Goal: Transaction & Acquisition: Book appointment/travel/reservation

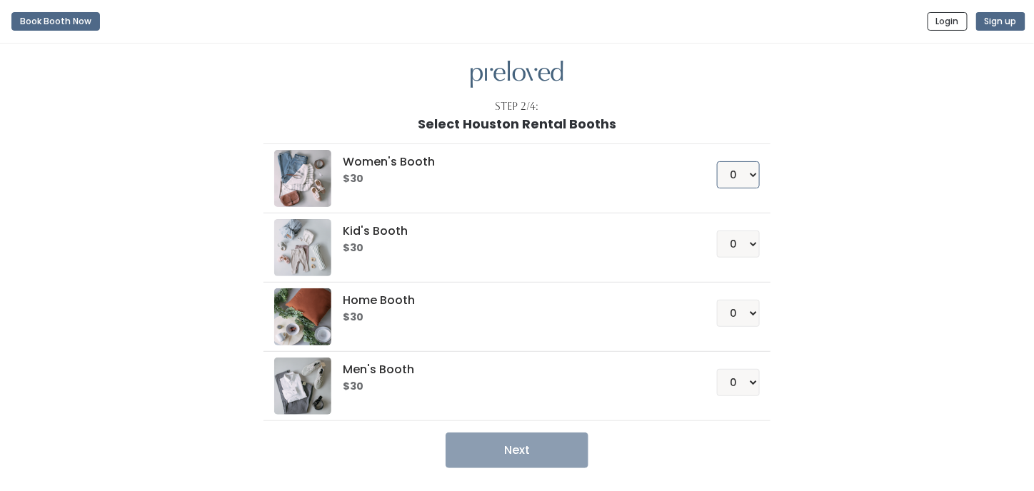
click at [750, 173] on select "0 1 2 3 4" at bounding box center [738, 174] width 43 height 27
click at [814, 172] on div "Women's Booth $30 0 1 2 3 4 Kid's Booth $30 0 1 2 3 4 0" at bounding box center [517, 299] width 786 height 337
click at [65, 21] on button "Book Booth Now" at bounding box center [55, 21] width 89 height 19
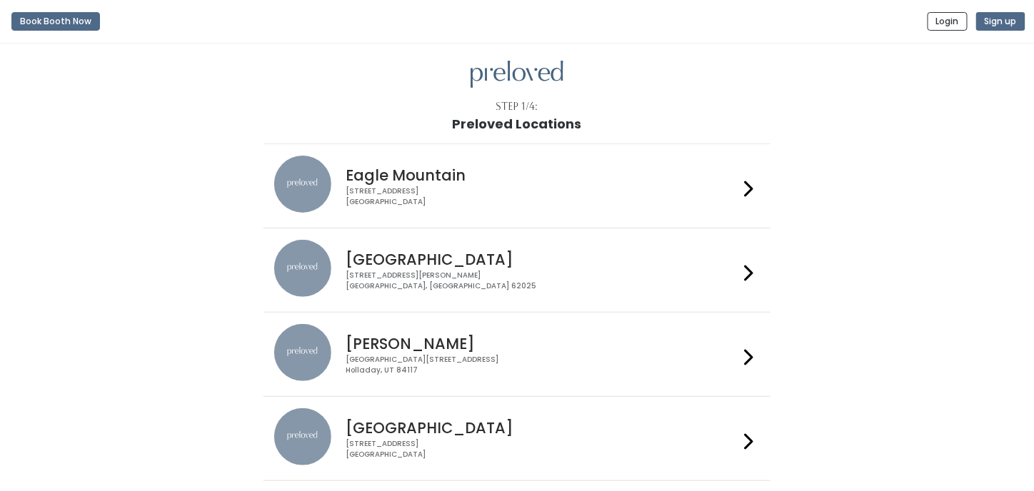
click at [522, 70] on img at bounding box center [517, 75] width 93 height 28
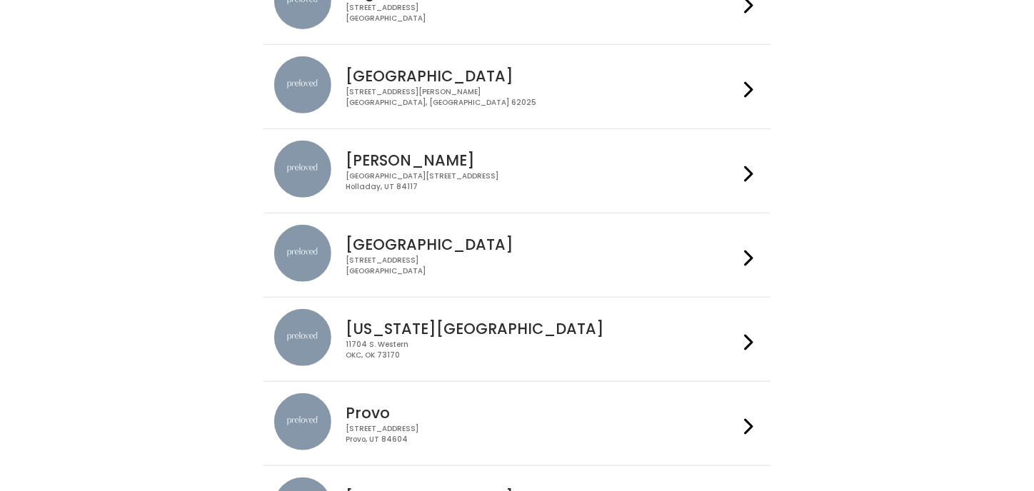
scroll to position [214, 0]
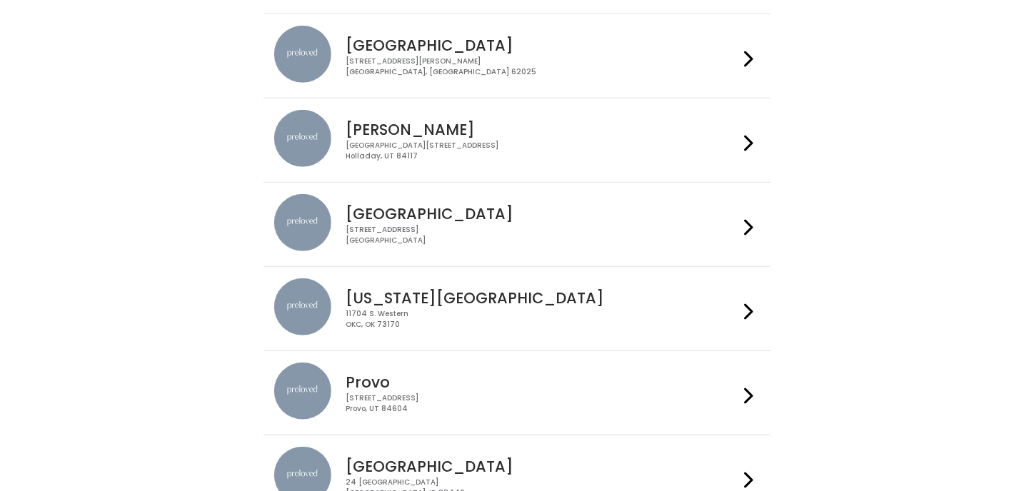
click at [375, 216] on h4 "Houston" at bounding box center [542, 214] width 393 height 16
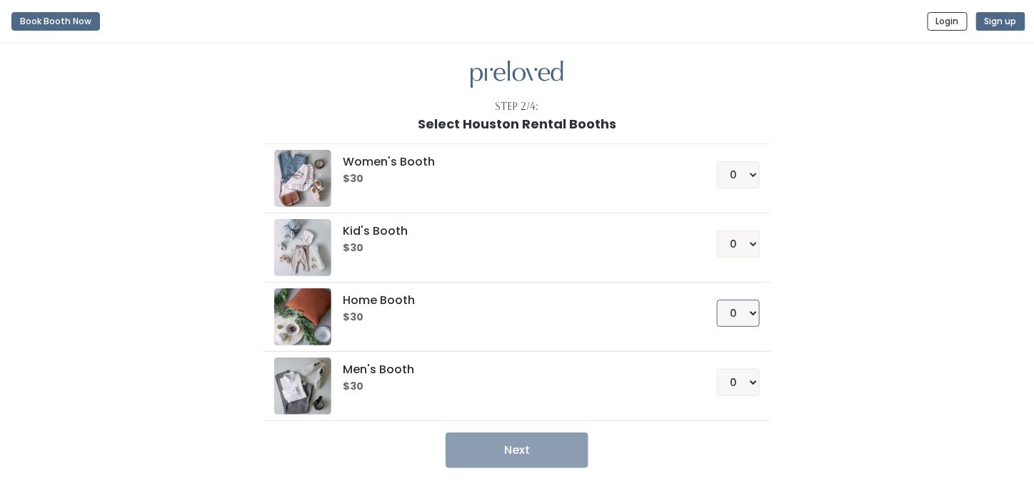
click at [755, 308] on select "0 1 2 3 4" at bounding box center [738, 313] width 43 height 27
select select "1"
click at [718, 300] on select "0 1 2 3 4" at bounding box center [738, 313] width 43 height 27
click at [529, 444] on button "Next" at bounding box center [517, 451] width 143 height 36
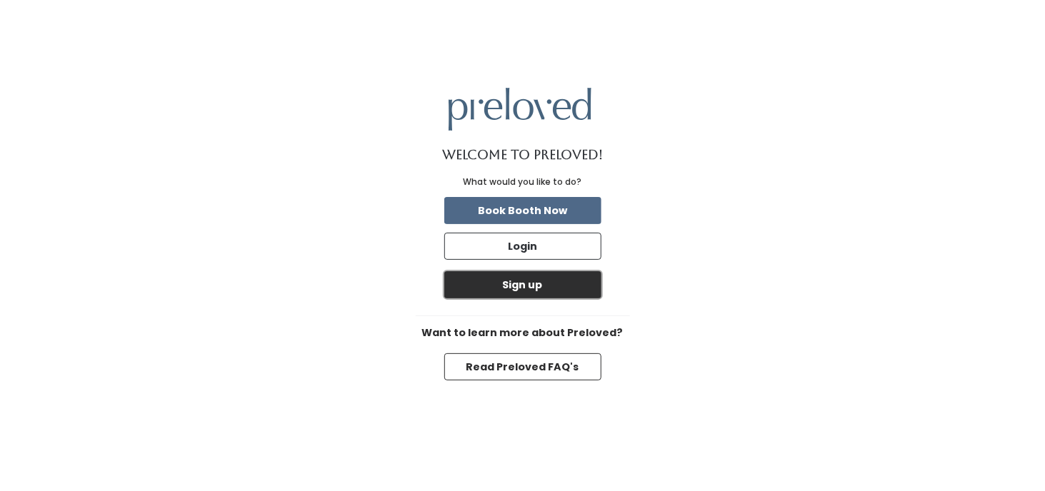
click at [524, 281] on button "Sign up" at bounding box center [522, 284] width 157 height 27
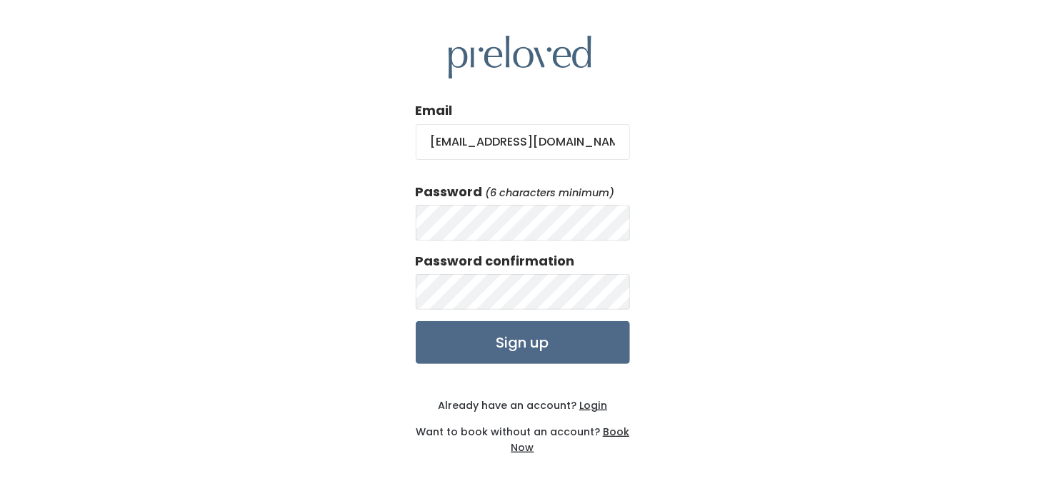
type input "[EMAIL_ADDRESS][DOMAIN_NAME]"
click at [539, 344] on input "Sign up" at bounding box center [523, 342] width 214 height 43
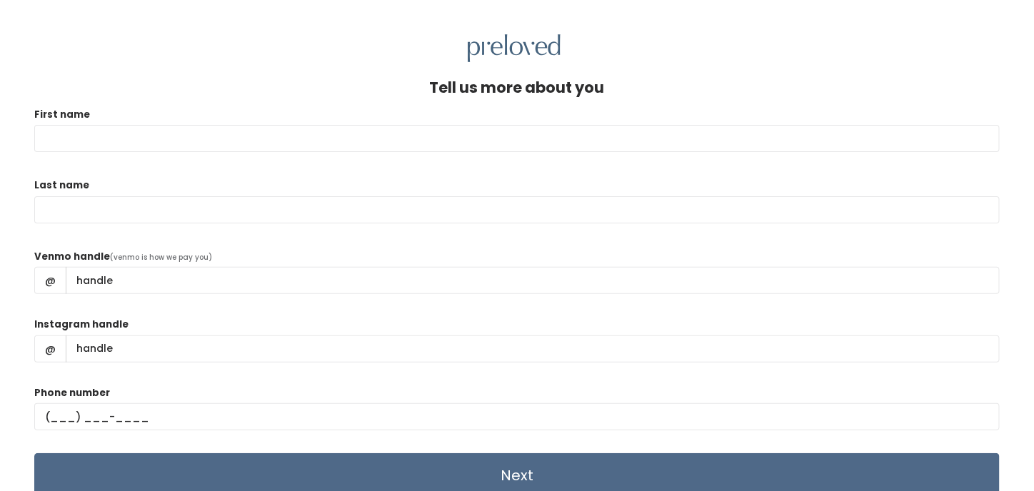
click at [349, 137] on input "First name" at bounding box center [517, 138] width 966 height 27
type input "[PERSON_NAME]"
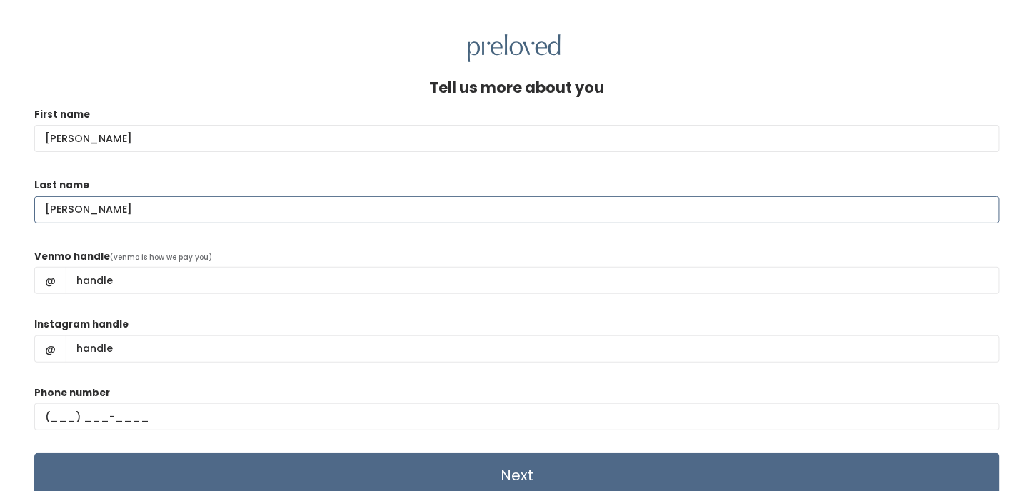
scroll to position [61, 0]
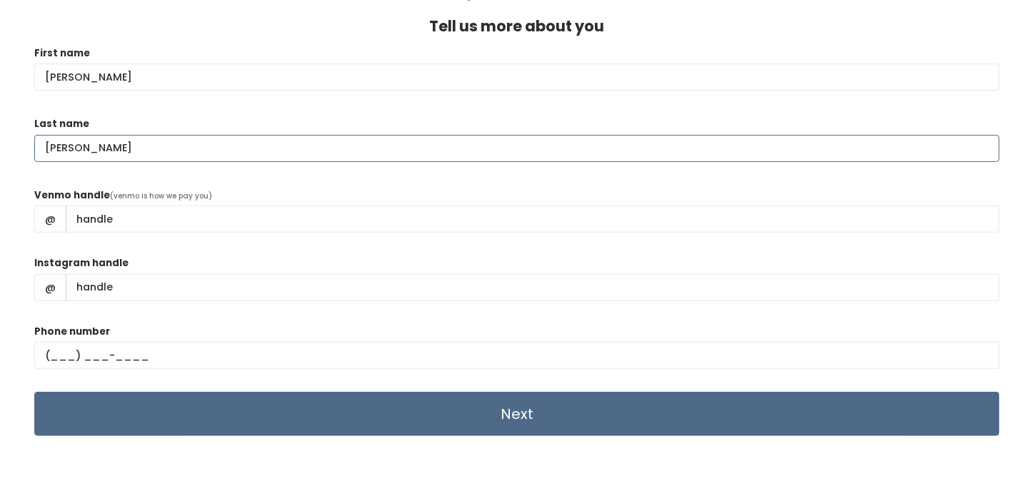
type input "[PERSON_NAME]"
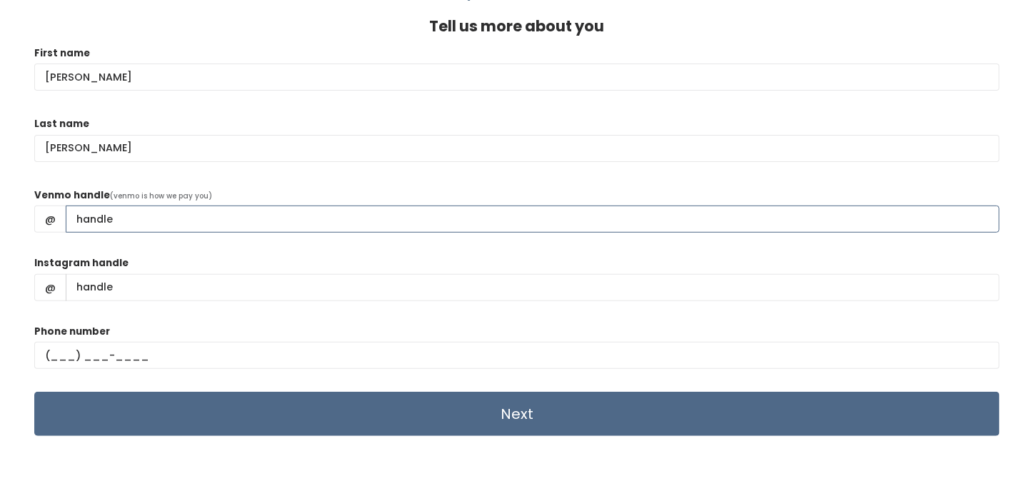
click at [126, 220] on input "Venmo handle" at bounding box center [533, 219] width 934 height 27
type input "jbellaflores"
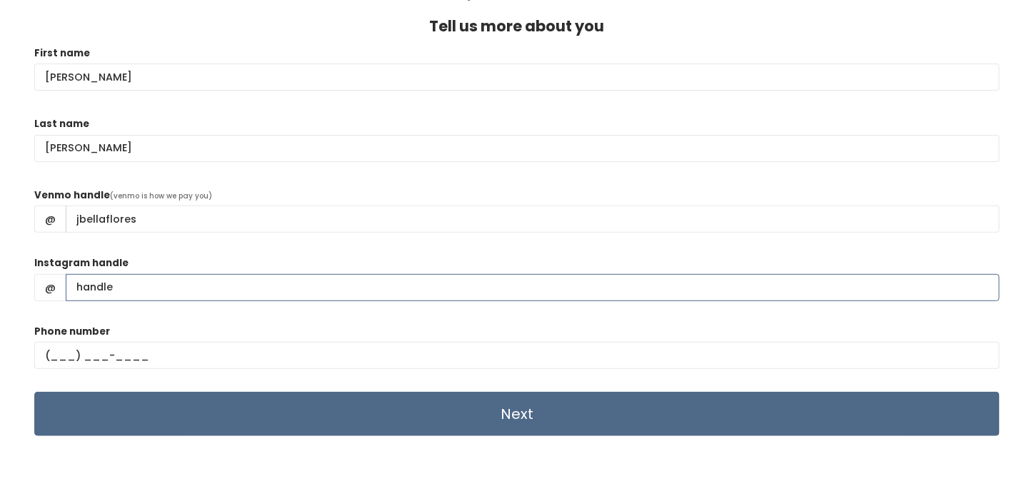
click at [144, 288] on input "Instagram handle" at bounding box center [533, 287] width 934 height 27
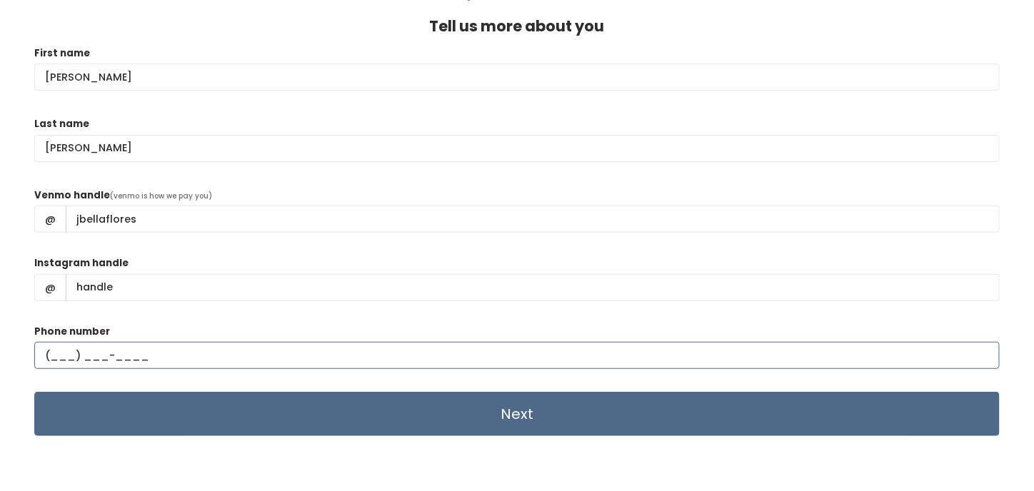
click at [65, 349] on input "text" at bounding box center [517, 355] width 966 height 27
type input "(280) 690-1636"
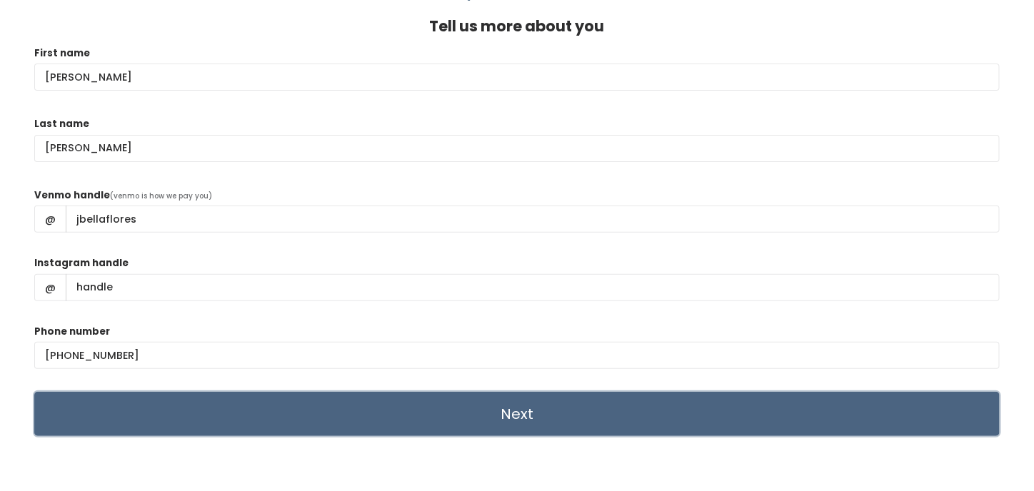
click at [515, 416] on input "Next" at bounding box center [517, 414] width 966 height 44
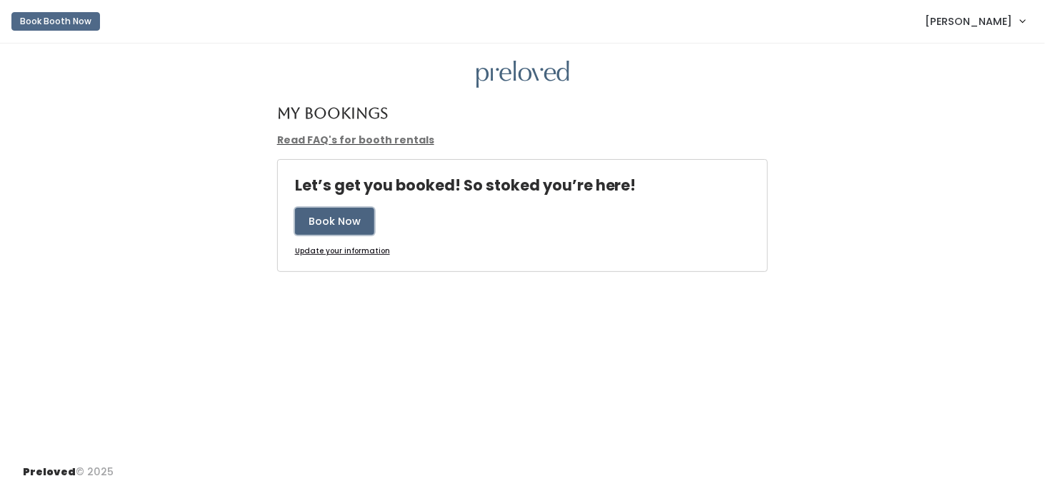
click at [334, 219] on button "Book Now" at bounding box center [334, 221] width 79 height 27
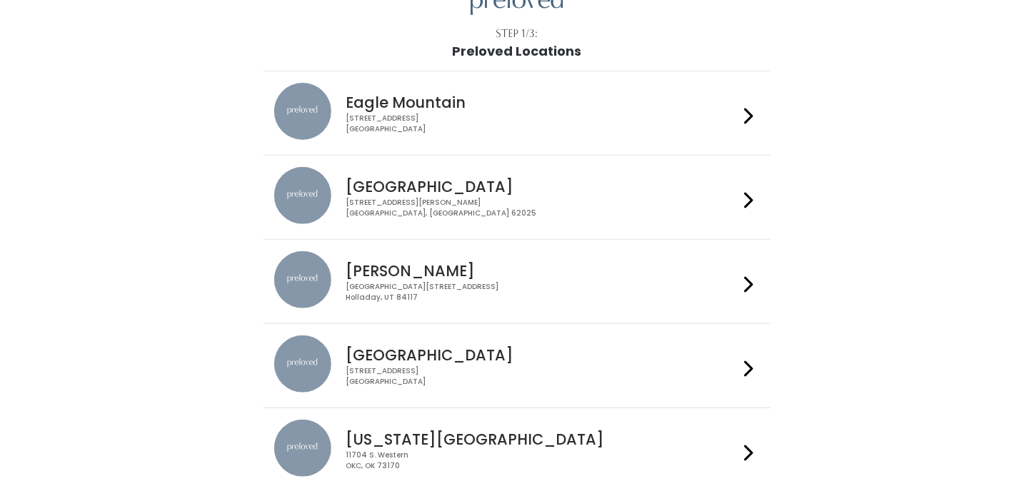
scroll to position [214, 0]
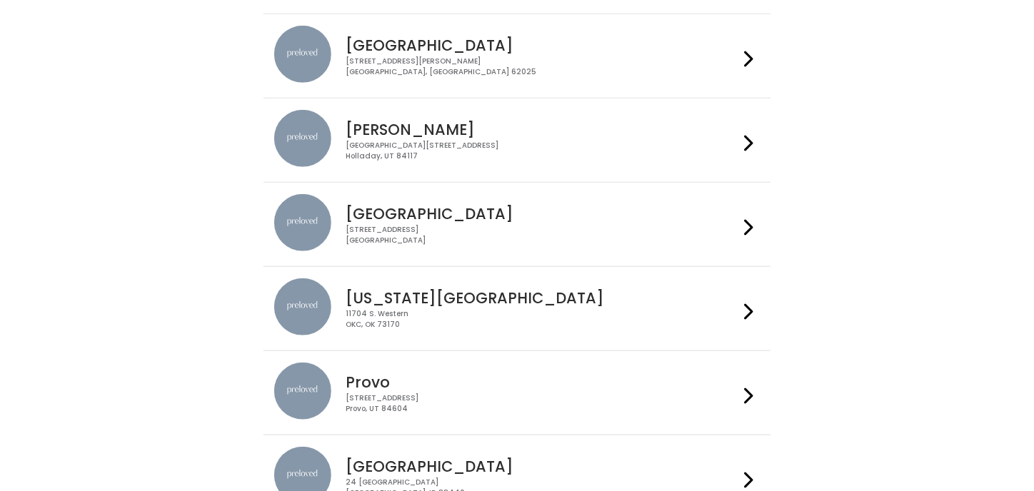
click at [537, 227] on div "[STREET_ADDRESS]" at bounding box center [542, 235] width 393 height 21
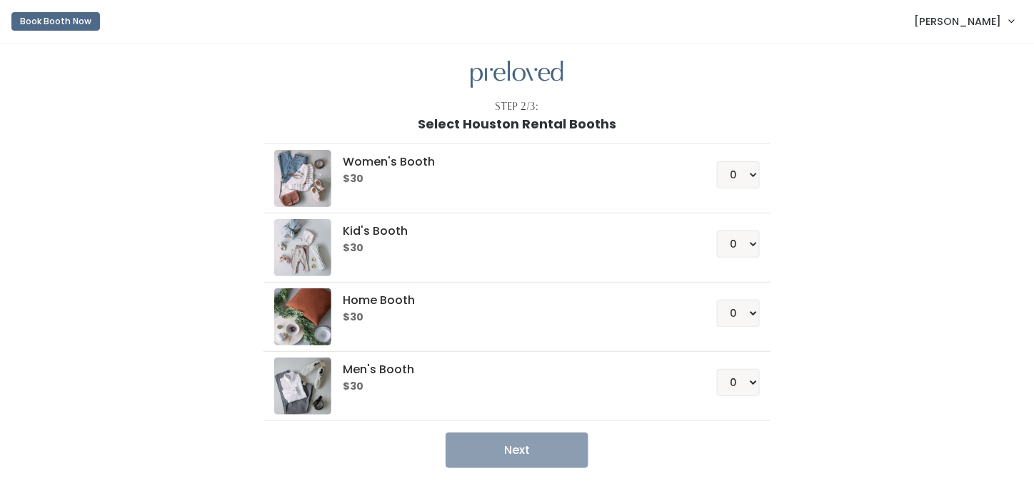
click at [595, 309] on div "$30" at bounding box center [512, 316] width 339 height 14
click at [753, 307] on select "0 1 2 3 4" at bounding box center [738, 313] width 43 height 27
select select "1"
click at [718, 300] on select "0 1 2 3 4" at bounding box center [738, 313] width 43 height 27
click at [562, 442] on button "Next" at bounding box center [517, 451] width 143 height 36
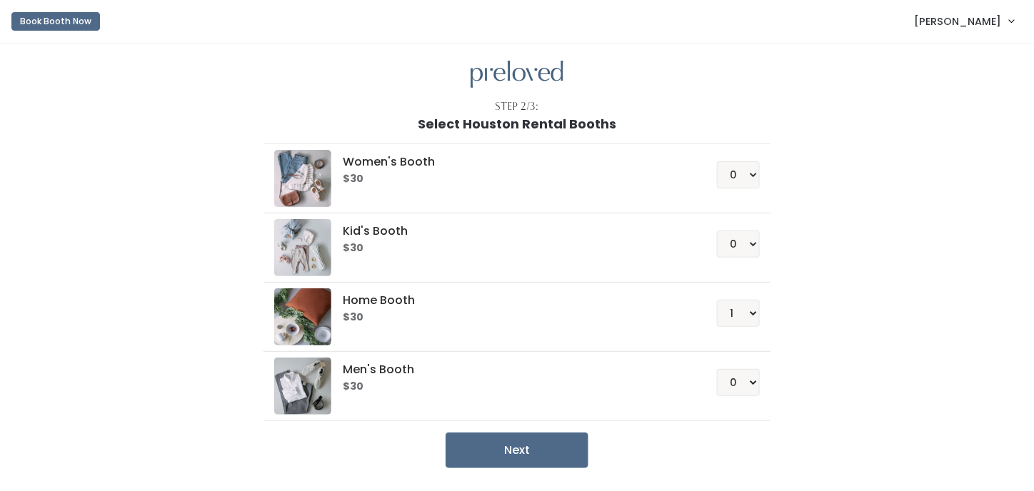
click at [404, 299] on h5 "Home Booth" at bounding box center [512, 300] width 339 height 13
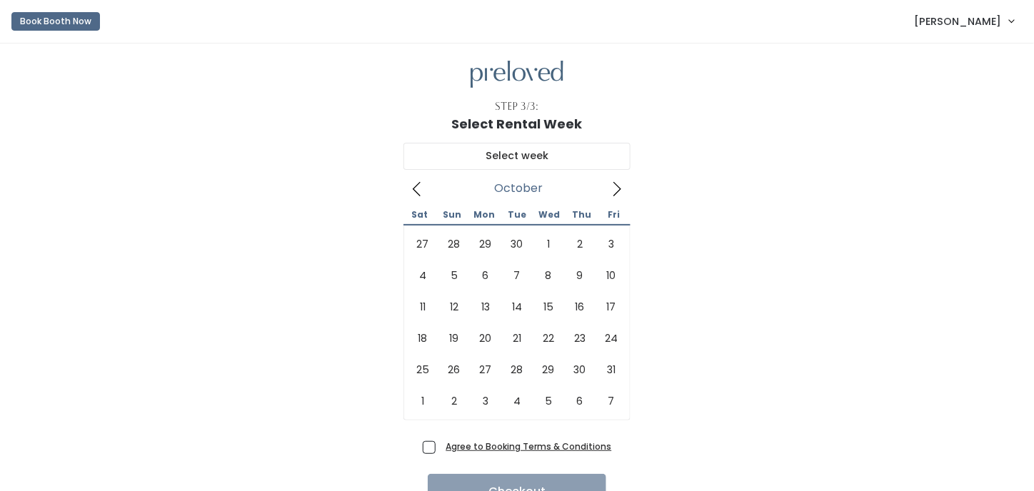
click at [616, 188] on icon at bounding box center [617, 189] width 16 height 16
click at [618, 189] on icon at bounding box center [617, 189] width 16 height 16
click at [416, 188] on icon at bounding box center [417, 189] width 16 height 16
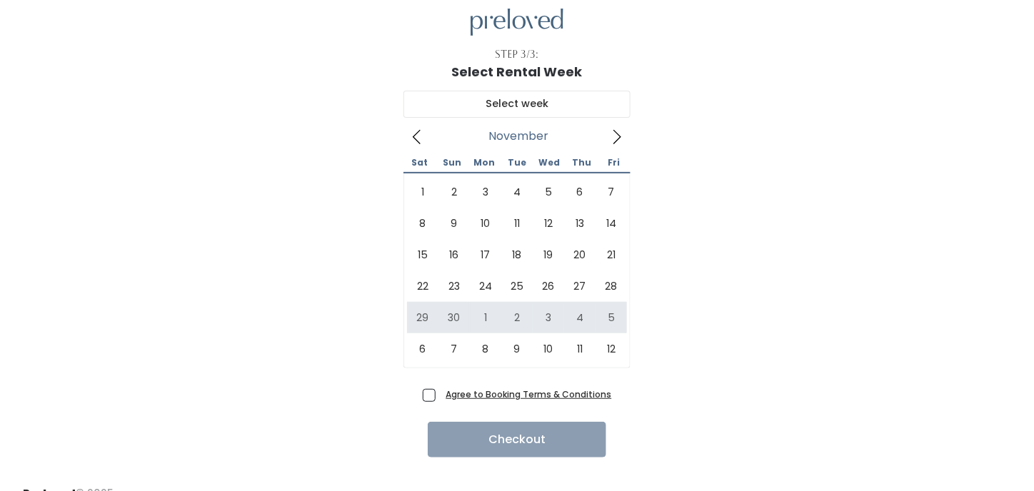
scroll to position [71, 0]
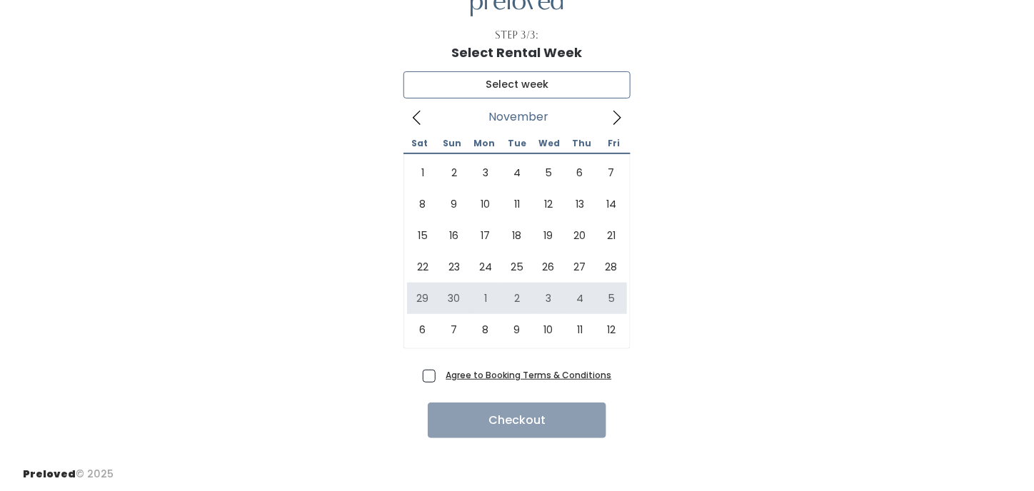
type input "[DATE] to [DATE]"
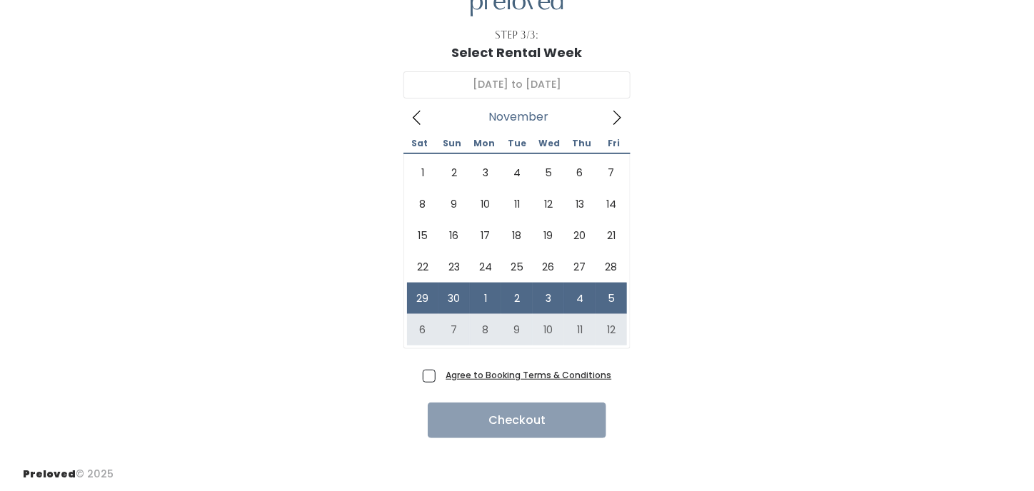
click at [441, 375] on span "Agree to Booking Terms & Conditions" at bounding box center [526, 375] width 171 height 14
click at [441, 375] on input "Agree to Booking Terms & Conditions" at bounding box center [445, 372] width 9 height 9
checkbox input "true"
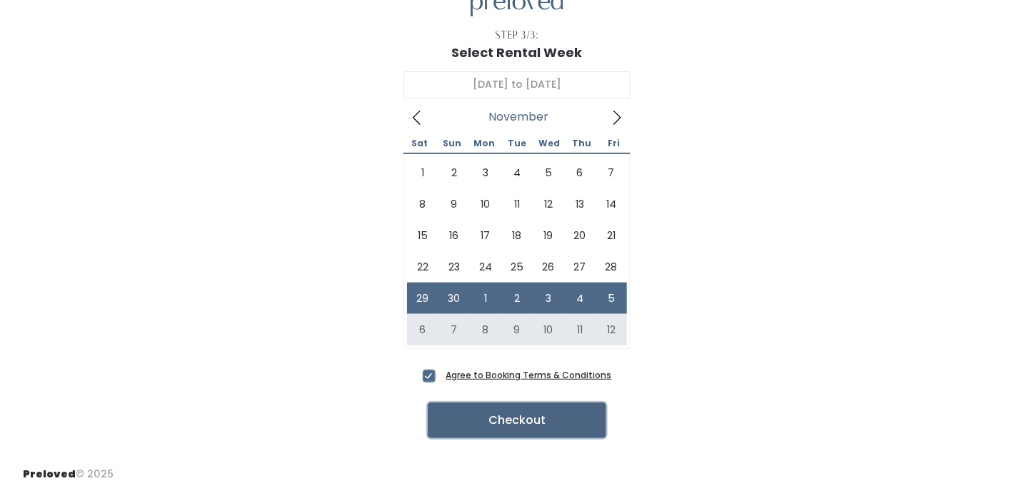
click at [536, 416] on button "Checkout" at bounding box center [517, 421] width 179 height 36
